Goal: Task Accomplishment & Management: Manage account settings

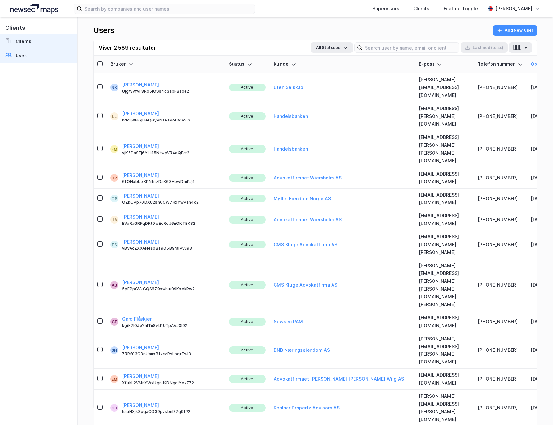
click at [26, 41] on div "Clients" at bounding box center [24, 42] width 16 height 8
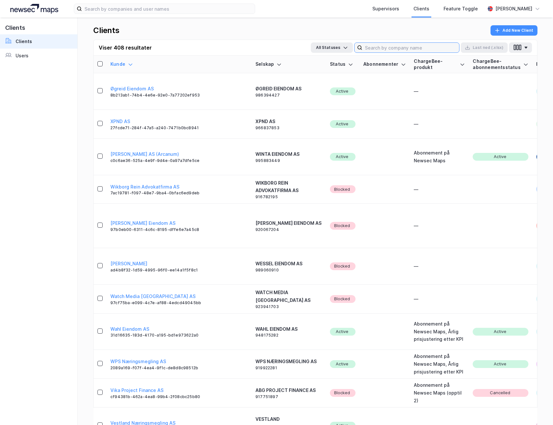
click at [397, 46] on input at bounding box center [410, 48] width 97 height 10
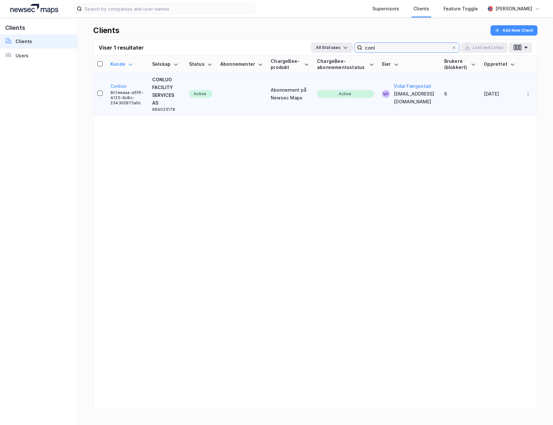
type input "conl"
click at [177, 91] on div "CONLUO FACILITY SERVICES AS" at bounding box center [166, 91] width 29 height 31
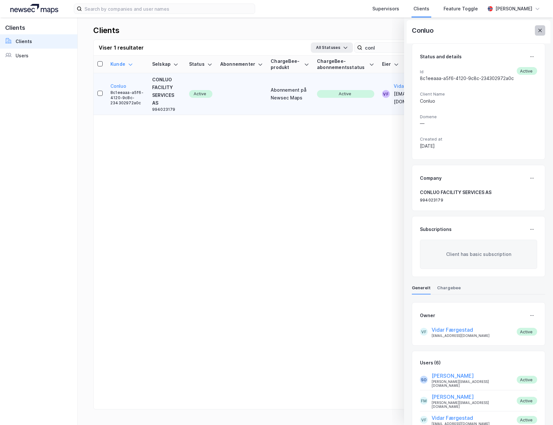
click at [542, 32] on icon at bounding box center [539, 30] width 5 height 5
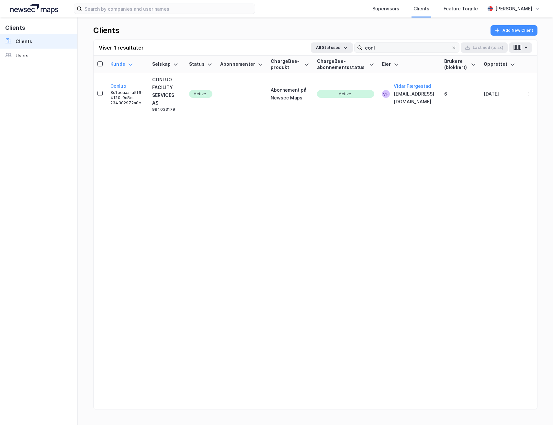
click at [454, 48] on icon at bounding box center [454, 48] width 4 height 4
click at [451, 48] on input "conl" at bounding box center [406, 48] width 89 height 10
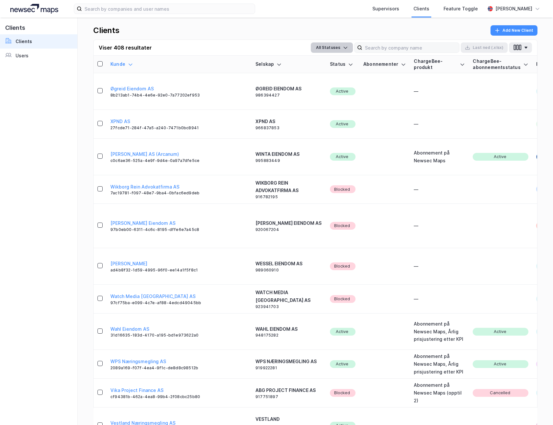
click at [340, 49] on button "All Statuses" at bounding box center [332, 47] width 42 height 10
click at [340, 48] on button "All Statuses" at bounding box center [332, 47] width 42 height 10
click at [38, 60] on link "Users" at bounding box center [38, 56] width 77 height 14
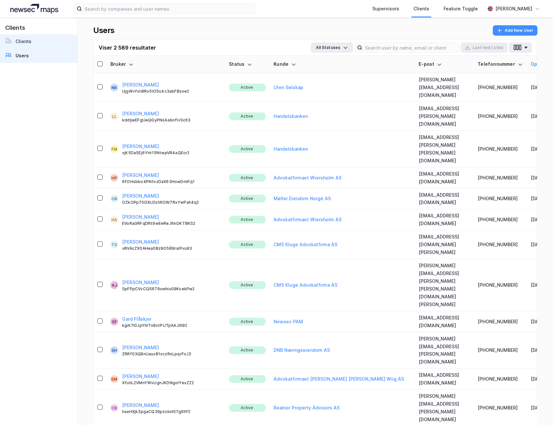
click at [36, 48] on link "Clients" at bounding box center [38, 41] width 77 height 14
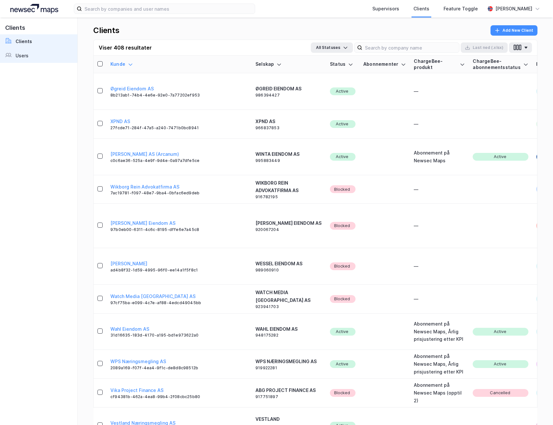
click at [30, 54] on link "Users" at bounding box center [38, 56] width 77 height 14
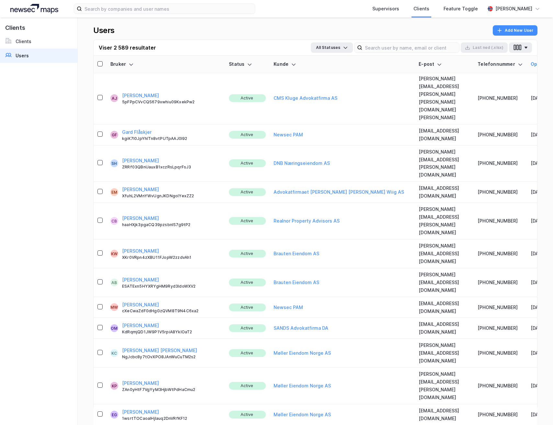
scroll to position [190, 0]
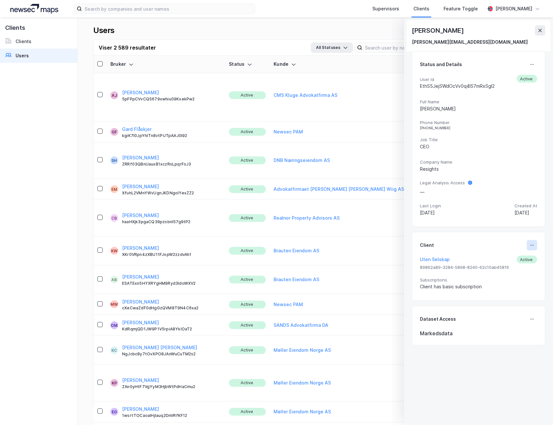
click at [529, 243] on icon at bounding box center [531, 244] width 5 height 5
click at [512, 249] on div "Set Client" at bounding box center [510, 248] width 22 height 8
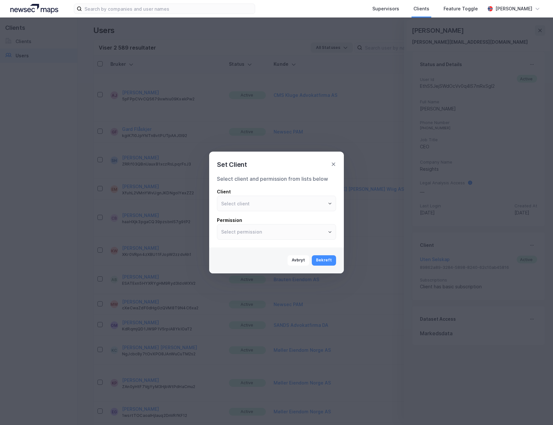
type input "Uten Selskap"
type input "User"
click at [286, 205] on input "Uten Selskap" at bounding box center [276, 203] width 118 height 15
click at [275, 216] on li "Resights DK" at bounding box center [276, 217] width 119 height 12
type input "Resights DK"
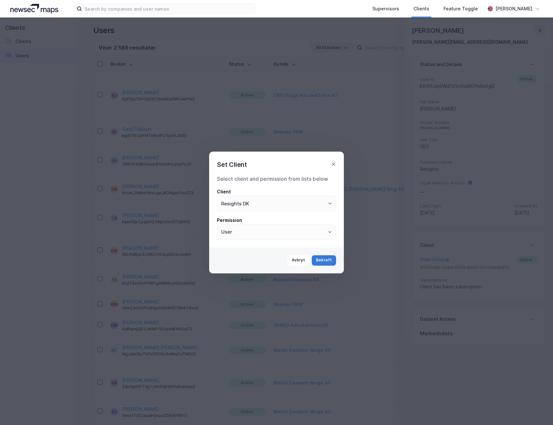
click at [323, 261] on button "Bekreft" at bounding box center [324, 260] width 24 height 10
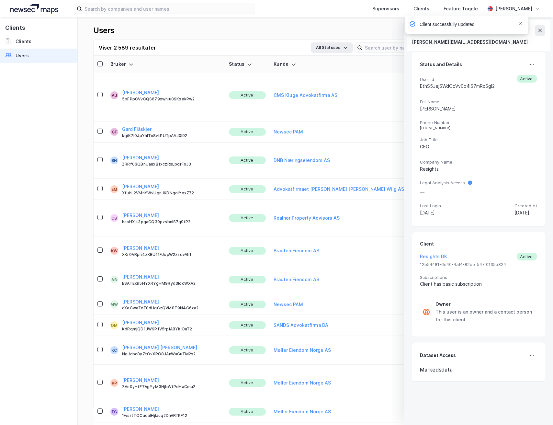
click at [538, 29] on div "Client successfully updated" at bounding box center [486, 26] width 123 height 21
click at [541, 30] on div "Client successfully updated" at bounding box center [486, 26] width 123 height 21
click at [521, 22] on icon "Notifications Alt+T" at bounding box center [521, 23] width 4 height 4
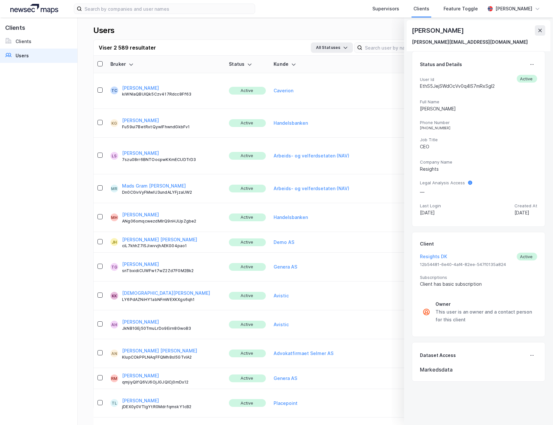
scroll to position [723, 0]
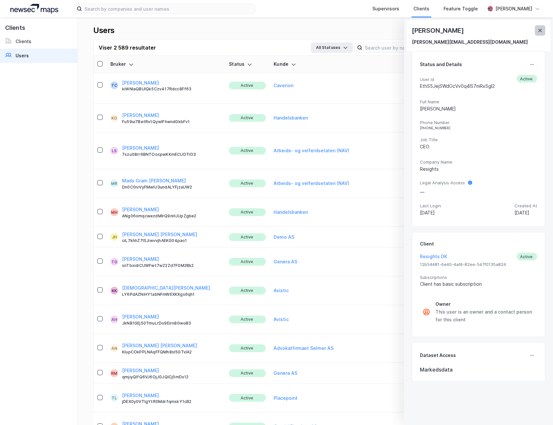
click at [540, 31] on icon at bounding box center [540, 30] width 4 height 3
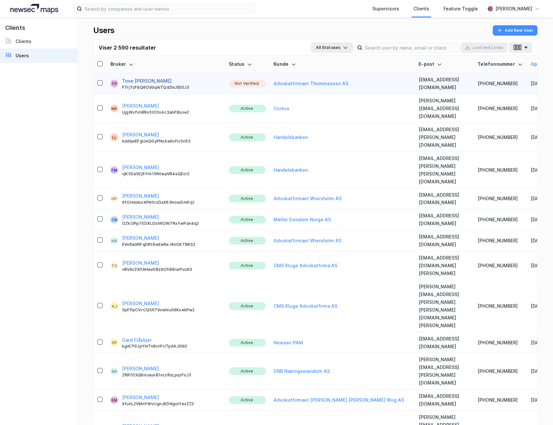
click at [149, 79] on button "Tove [PERSON_NAME]" at bounding box center [147, 81] width 50 height 8
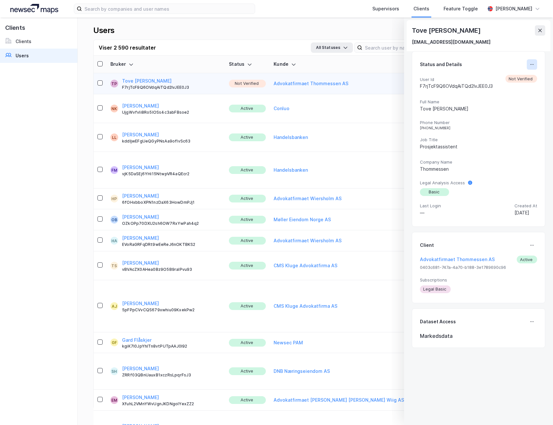
click at [529, 65] on icon at bounding box center [531, 64] width 5 height 5
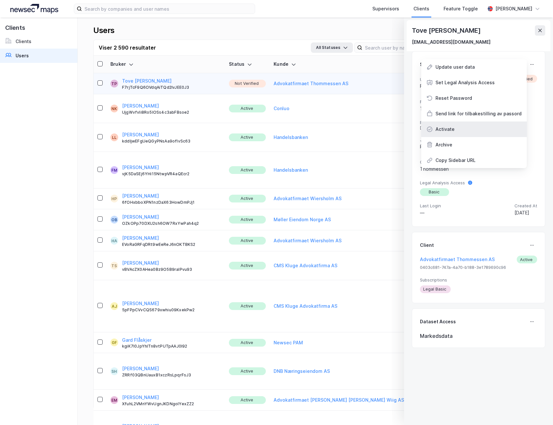
click at [456, 130] on div "Activate" at bounding box center [474, 129] width 106 height 16
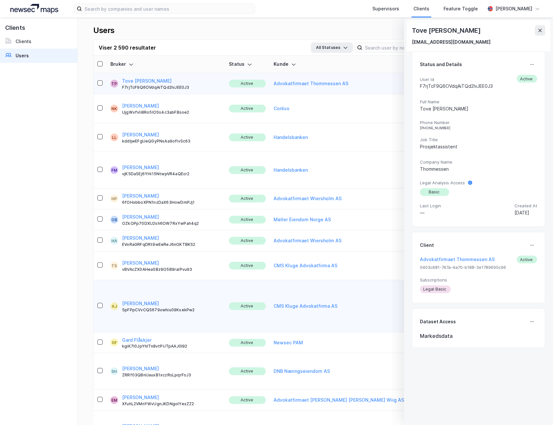
drag, startPoint x: 476, startPoint y: 259, endPoint x: 497, endPoint y: 235, distance: 32.1
click at [476, 259] on button "Advokatfirmaet Thommessen AS" at bounding box center [457, 259] width 75 height 8
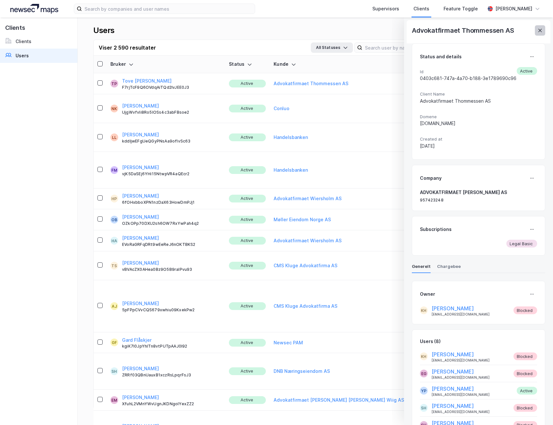
click at [543, 29] on button at bounding box center [540, 30] width 10 height 10
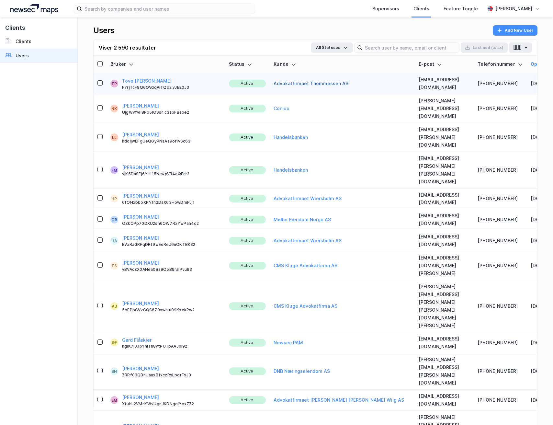
click at [301, 83] on button "Advokatfirmaet Thommessen AS" at bounding box center [311, 84] width 75 height 8
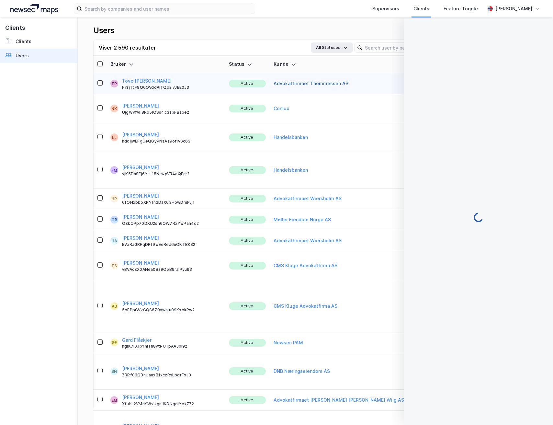
click at [298, 83] on button "Advokatfirmaet Thommessen AS" at bounding box center [311, 84] width 75 height 8
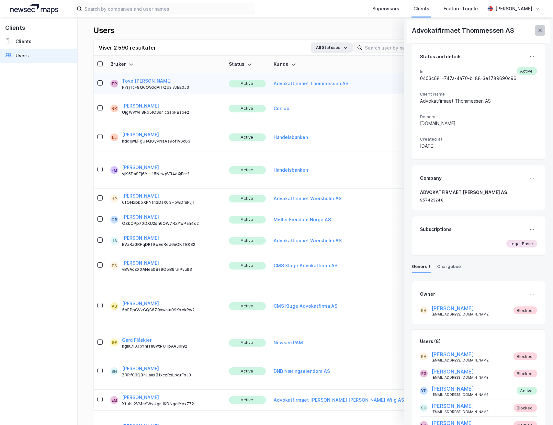
click at [538, 29] on icon at bounding box center [539, 30] width 5 height 5
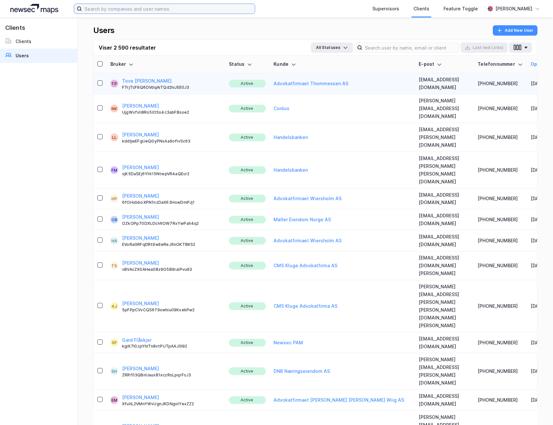
click at [205, 10] on input at bounding box center [168, 9] width 173 height 10
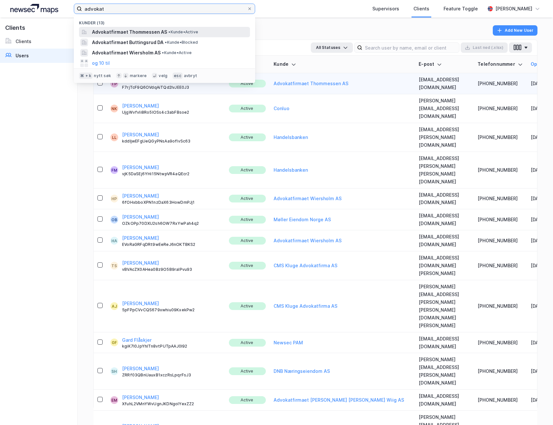
type input "advokat"
click at [151, 31] on span "Advokatfirmaet Thommessen AS" at bounding box center [129, 32] width 75 height 8
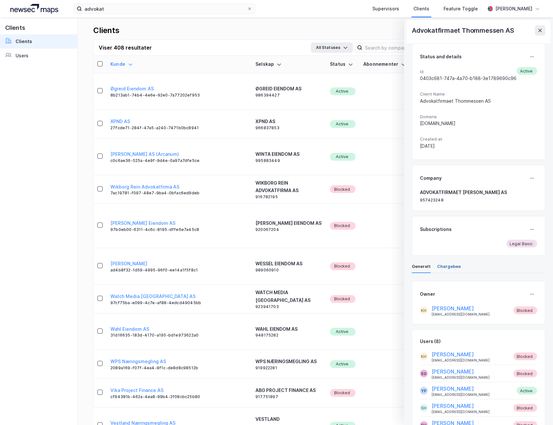
click at [445, 267] on div "Chargebee" at bounding box center [449, 267] width 24 height 9
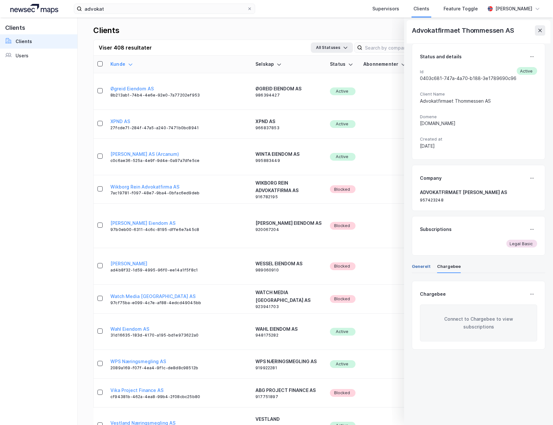
click at [427, 266] on div "Generelt" at bounding box center [421, 267] width 19 height 9
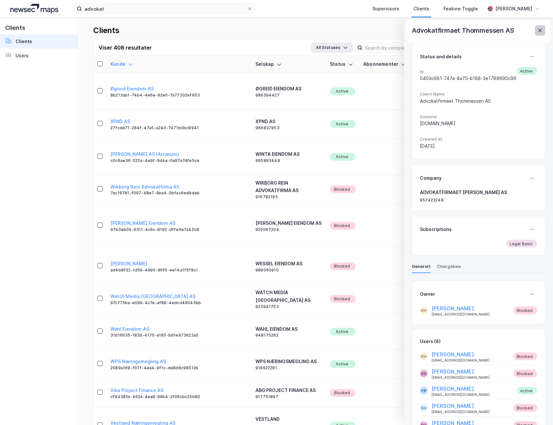
click at [537, 31] on icon at bounding box center [539, 30] width 5 height 5
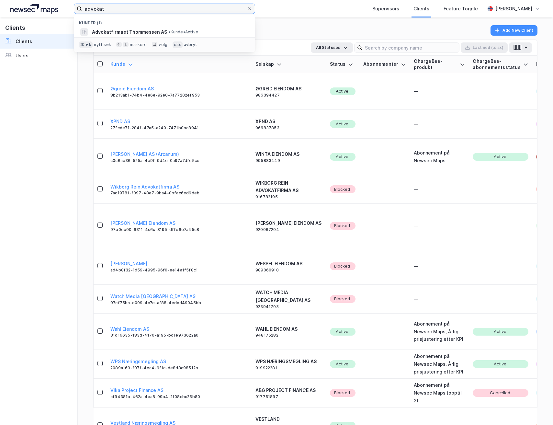
click at [213, 8] on input "advokat" at bounding box center [164, 9] width 165 height 10
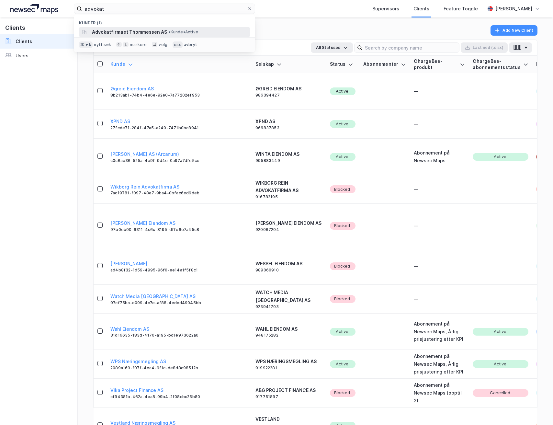
click at [209, 28] on div "Advokatfirmaet Thommessen AS • Kunde • Active" at bounding box center [170, 32] width 157 height 8
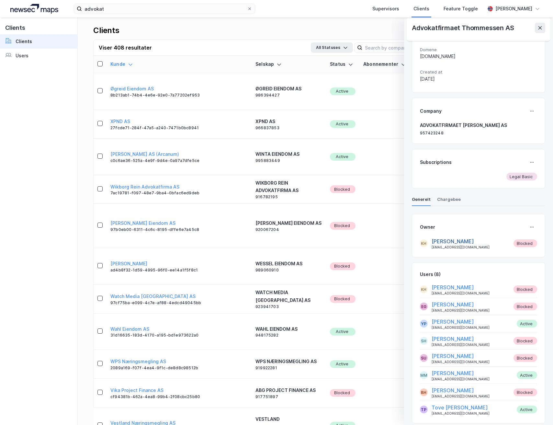
scroll to position [73, 0]
